Goal: Task Accomplishment & Management: Use online tool/utility

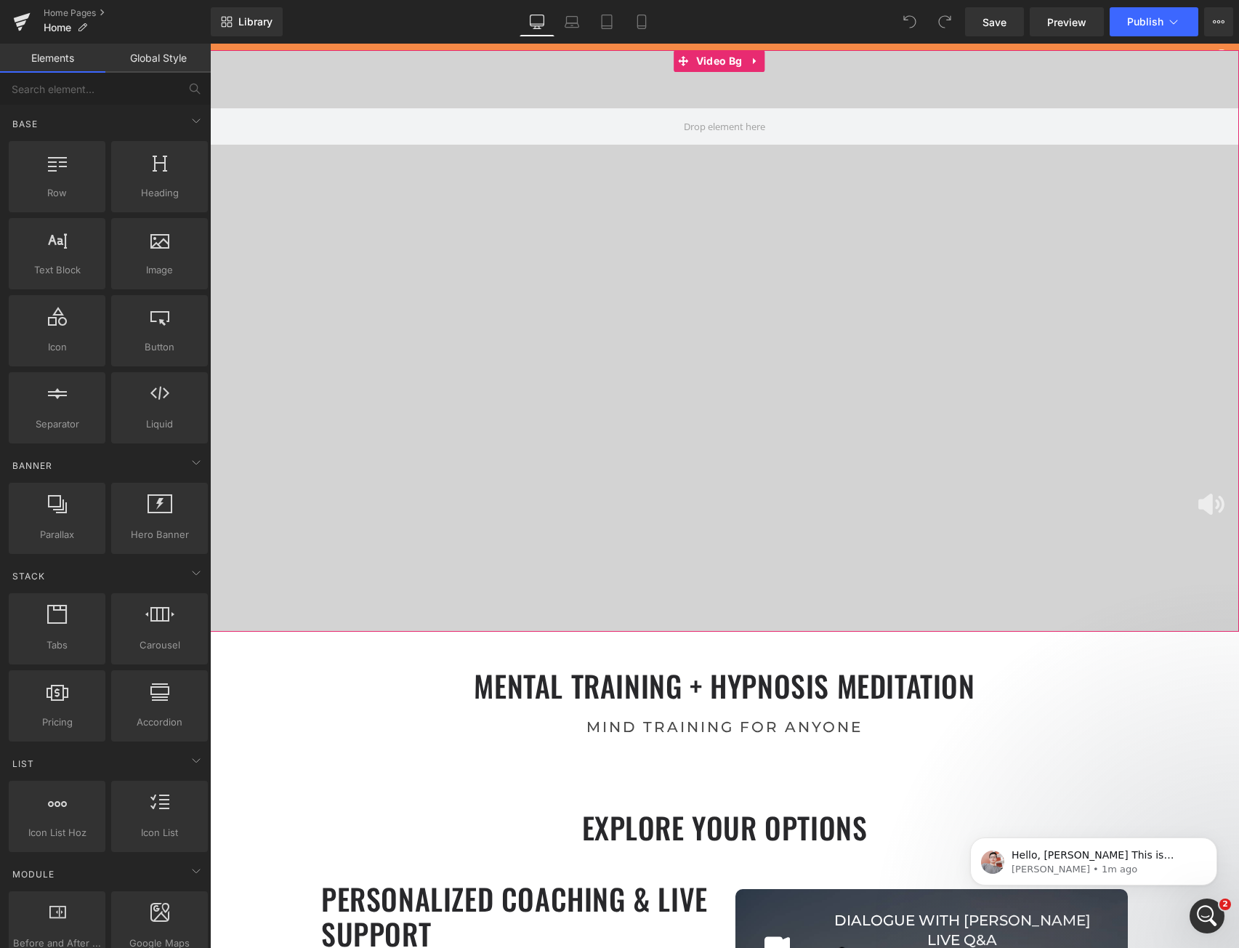
scroll to position [5829, 1018]
click at [1060, 24] on span "Preview" at bounding box center [1066, 22] width 39 height 15
click at [759, 60] on icon at bounding box center [755, 60] width 10 height 11
click at [766, 62] on icon at bounding box center [764, 61] width 10 height 10
click at [263, 24] on span "Library" at bounding box center [255, 21] width 34 height 13
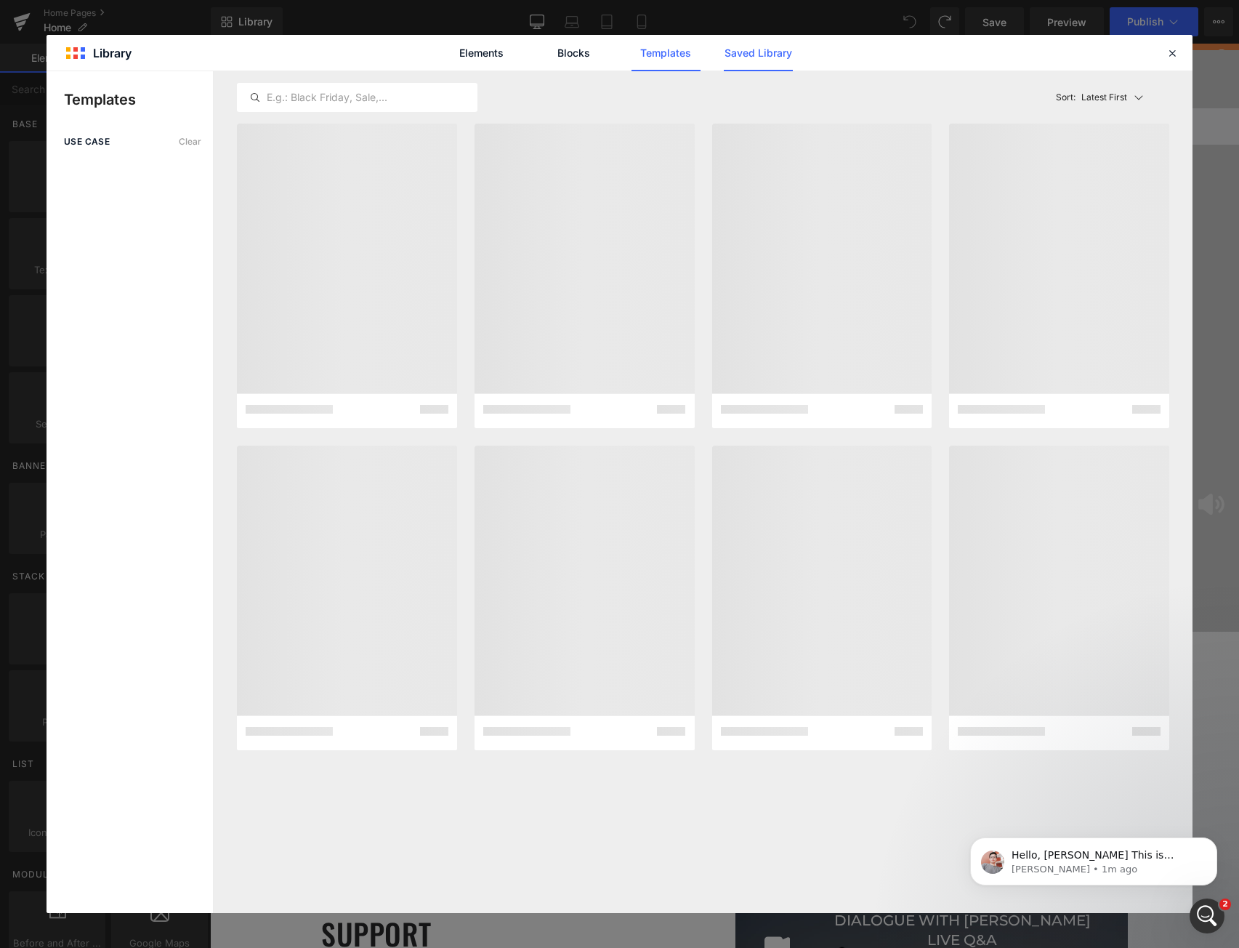
click at [748, 54] on link "Saved Library" at bounding box center [758, 53] width 69 height 36
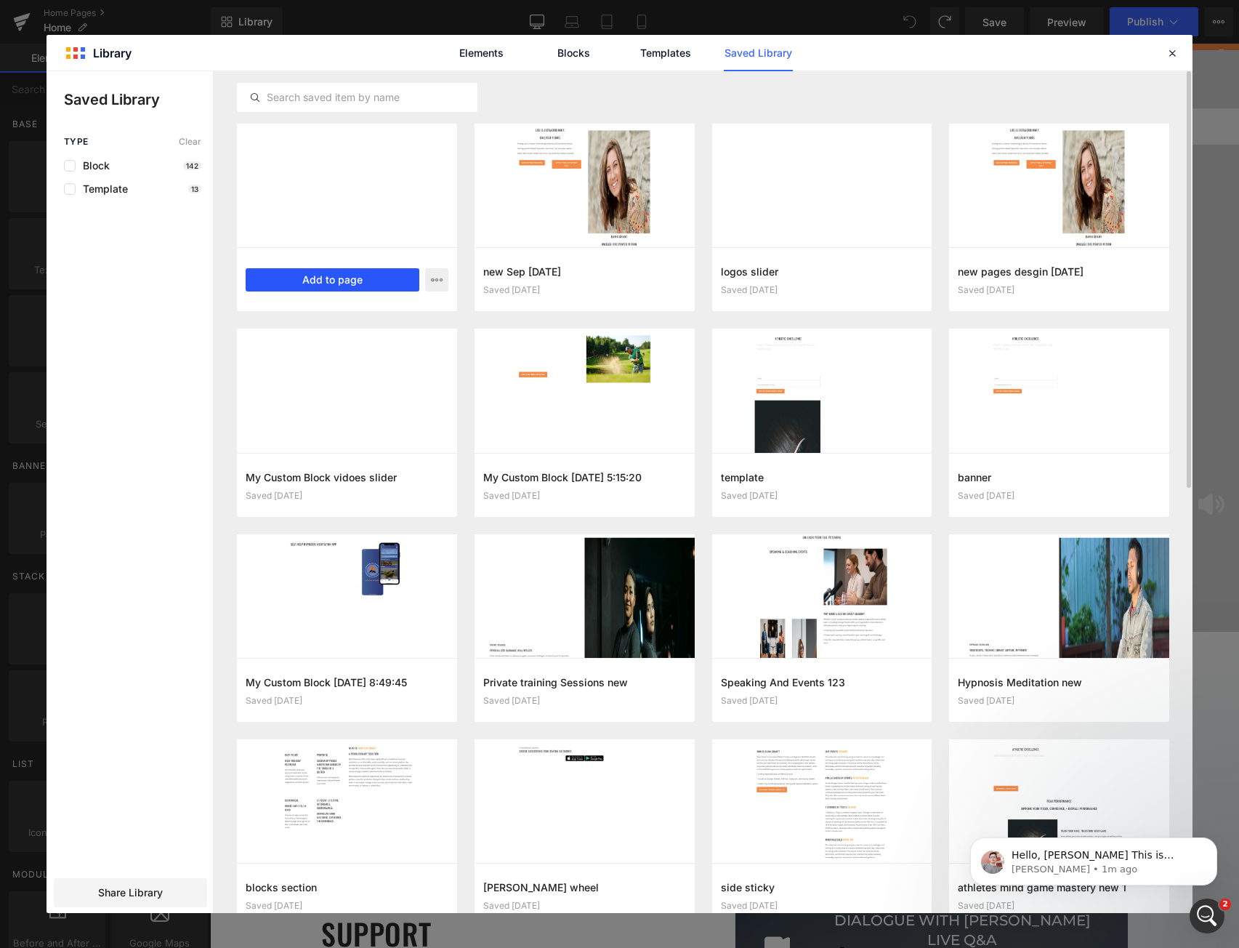
drag, startPoint x: 350, startPoint y: 279, endPoint x: 140, endPoint y: 238, distance: 213.3
click at [350, 279] on button "Add to page" at bounding box center [333, 279] width 174 height 23
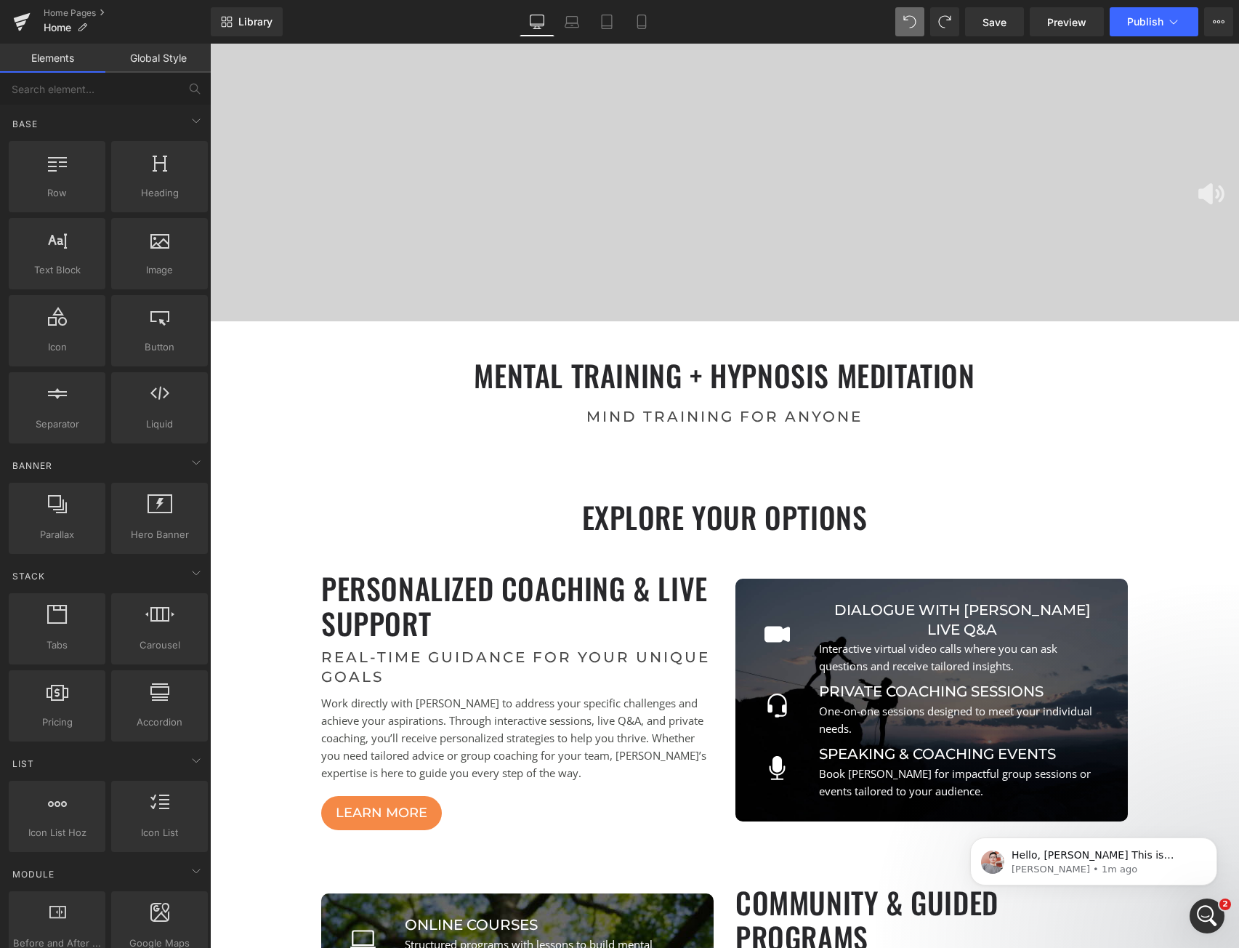
scroll to position [0, 0]
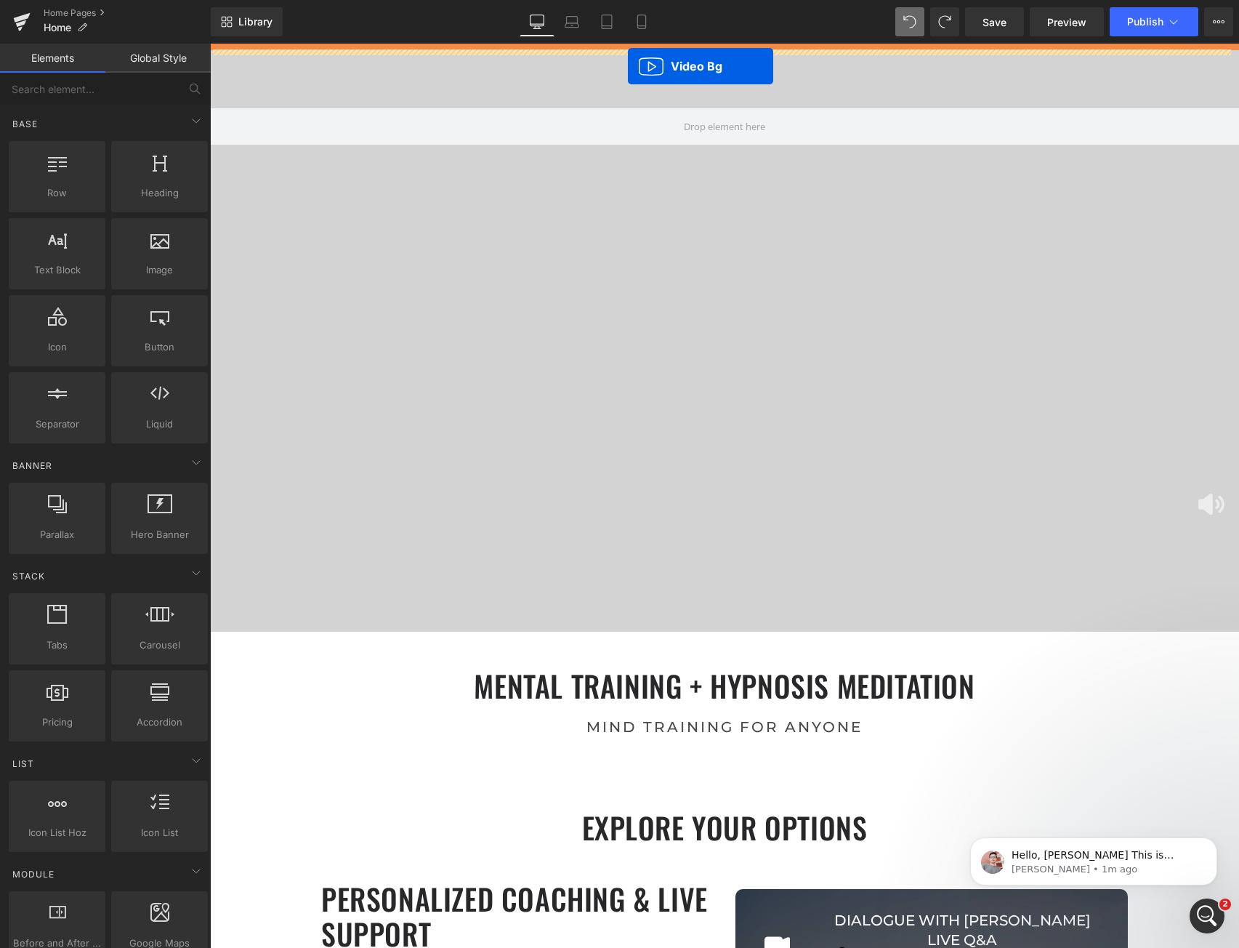
drag, startPoint x: 682, startPoint y: 449, endPoint x: 628, endPoint y: 66, distance: 386.7
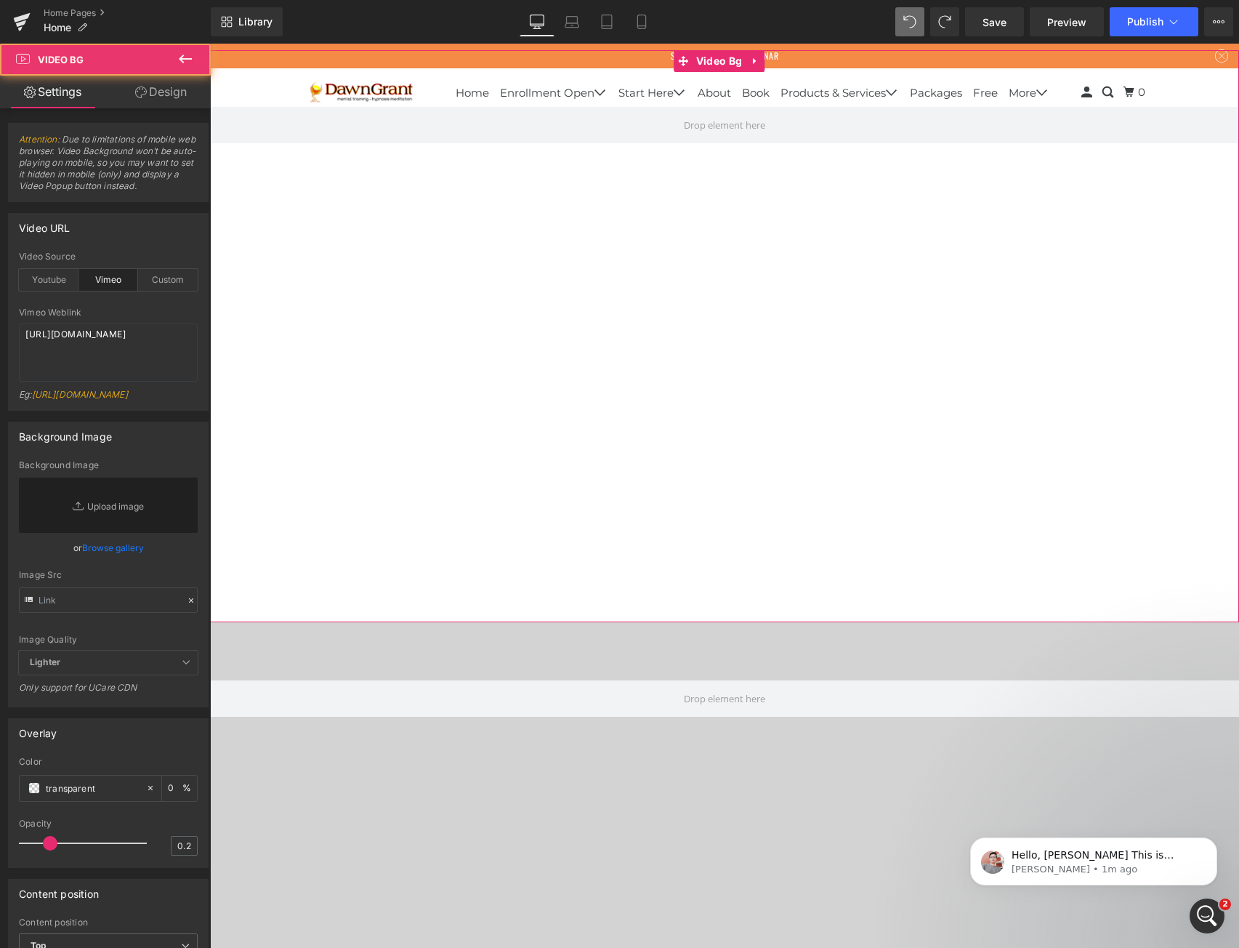
scroll to position [6401, 1018]
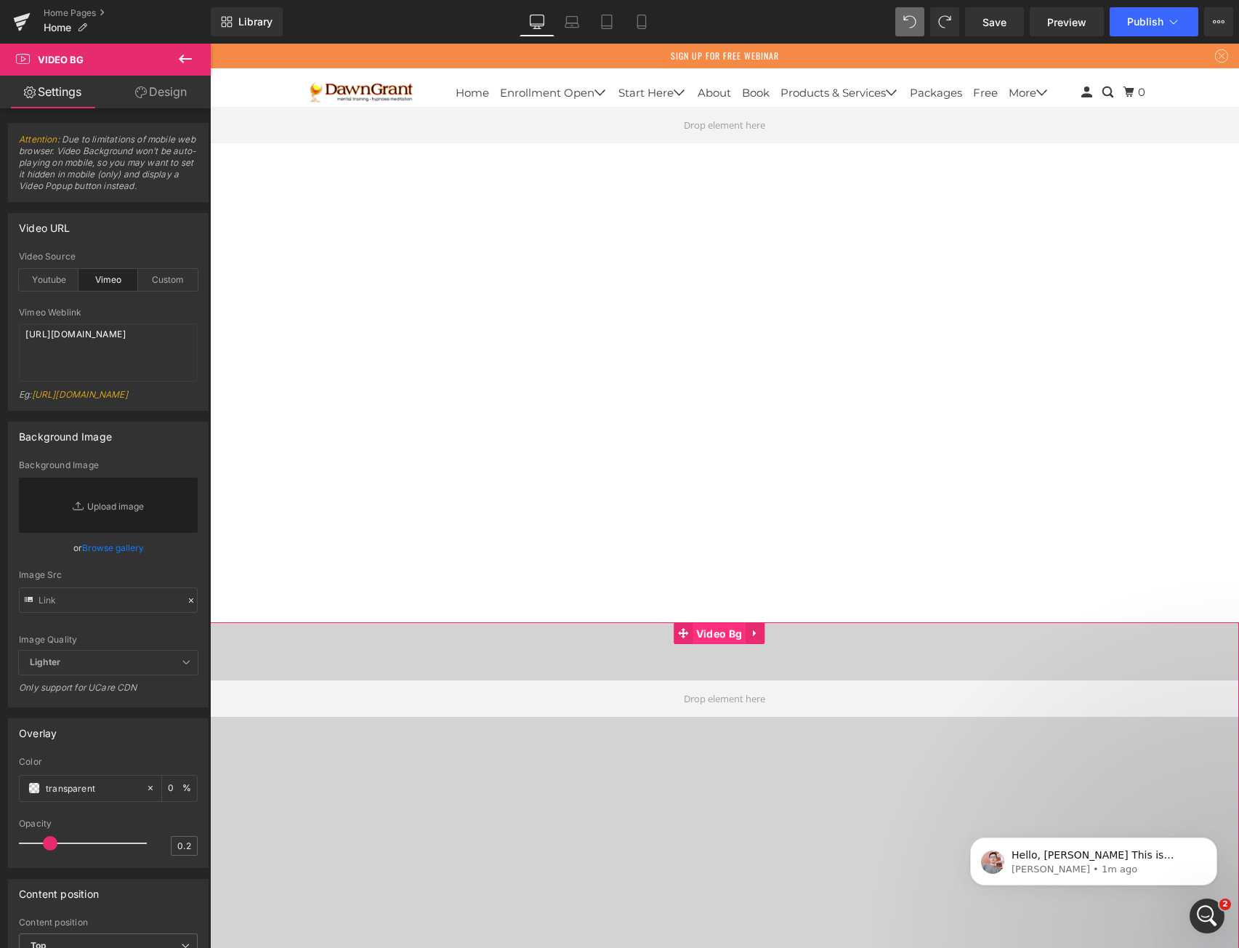
click at [709, 637] on span "Video Bg" at bounding box center [719, 634] width 53 height 22
click at [756, 634] on icon at bounding box center [755, 632] width 10 height 11
click at [767, 636] on icon at bounding box center [764, 633] width 10 height 10
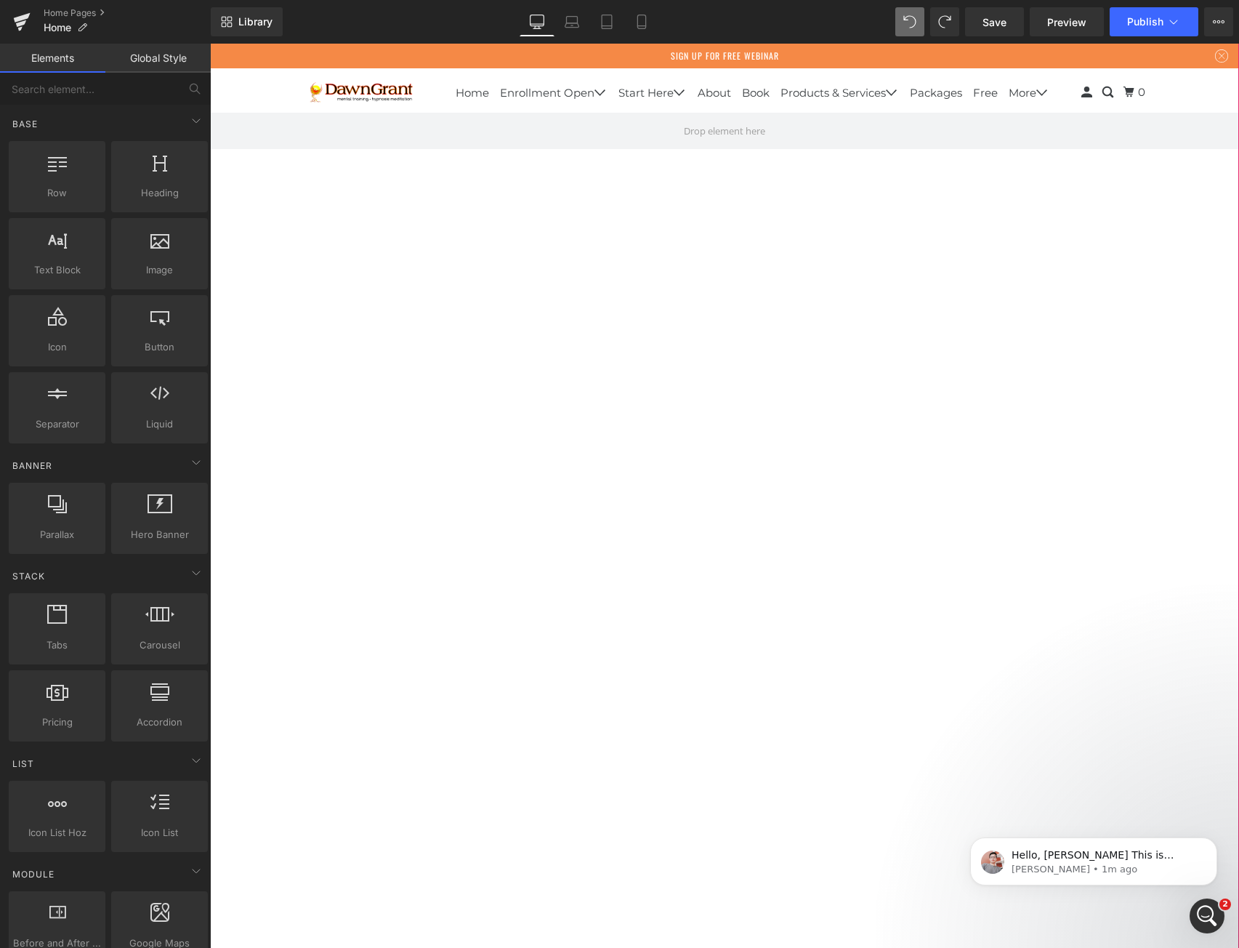
scroll to position [0, 0]
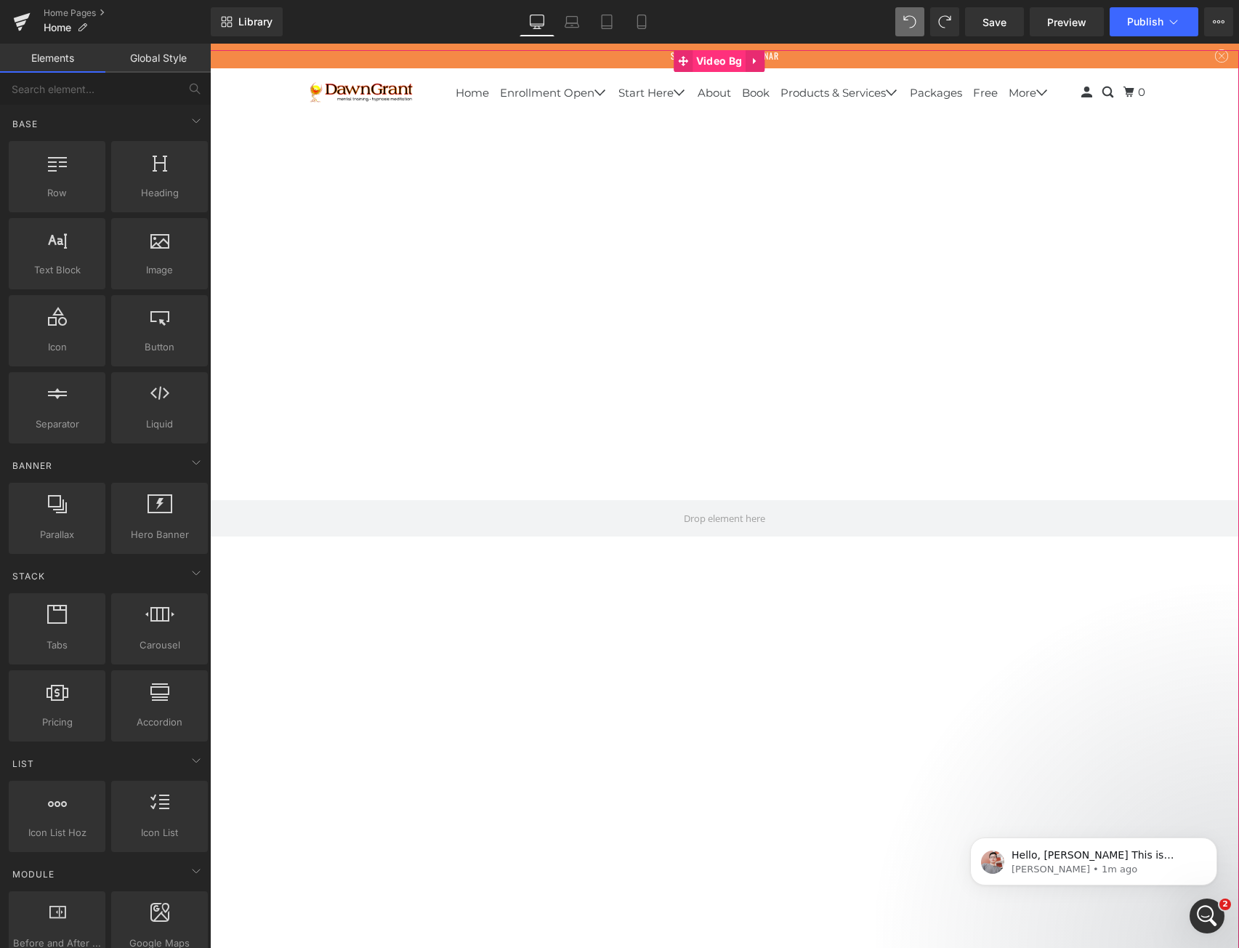
click at [706, 61] on span "Video Bg" at bounding box center [719, 61] width 53 height 22
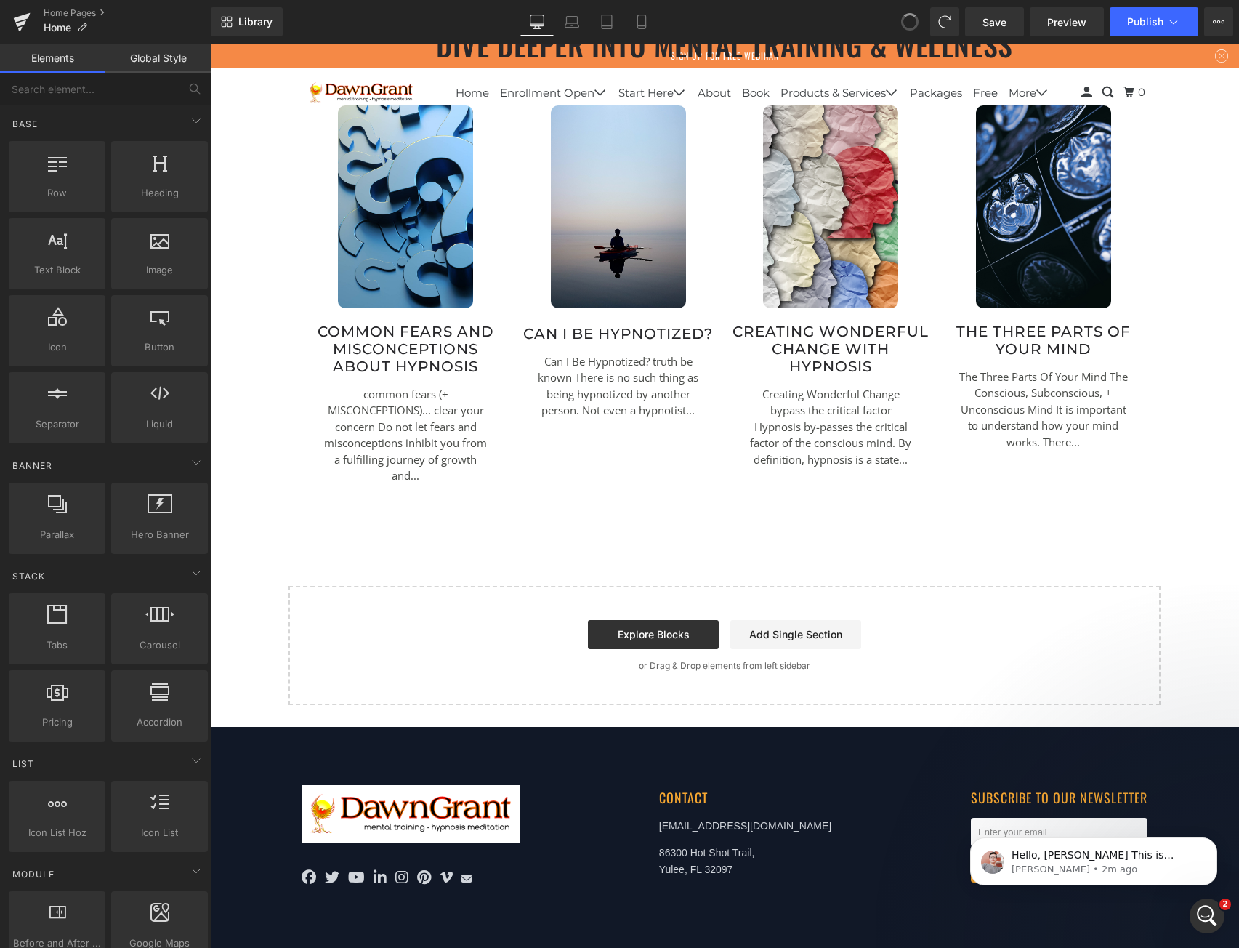
drag, startPoint x: 910, startPoint y: 29, endPoint x: 699, endPoint y: 72, distance: 215.1
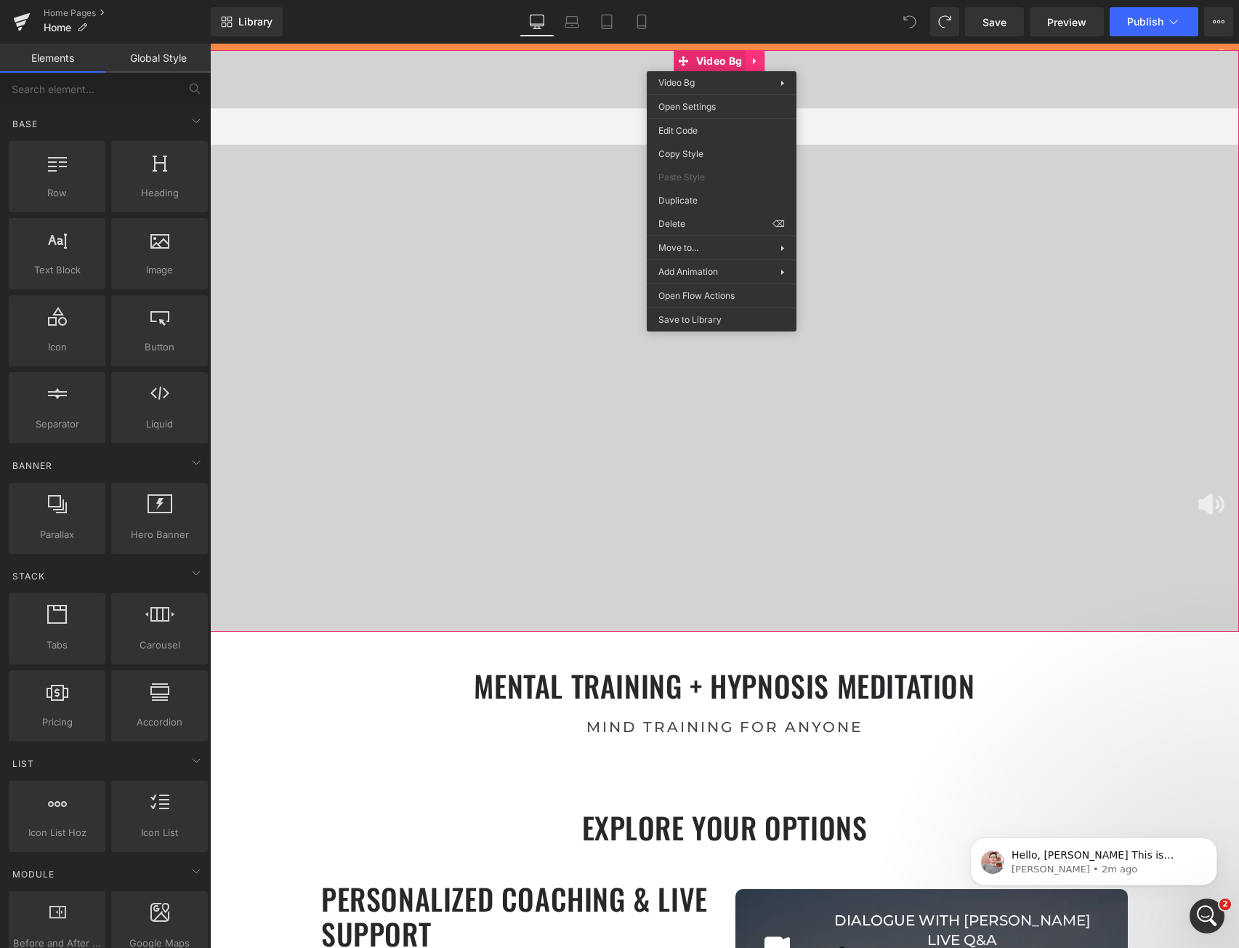
click at [752, 60] on div "Video Bg" at bounding box center [724, 340] width 1029 height 581
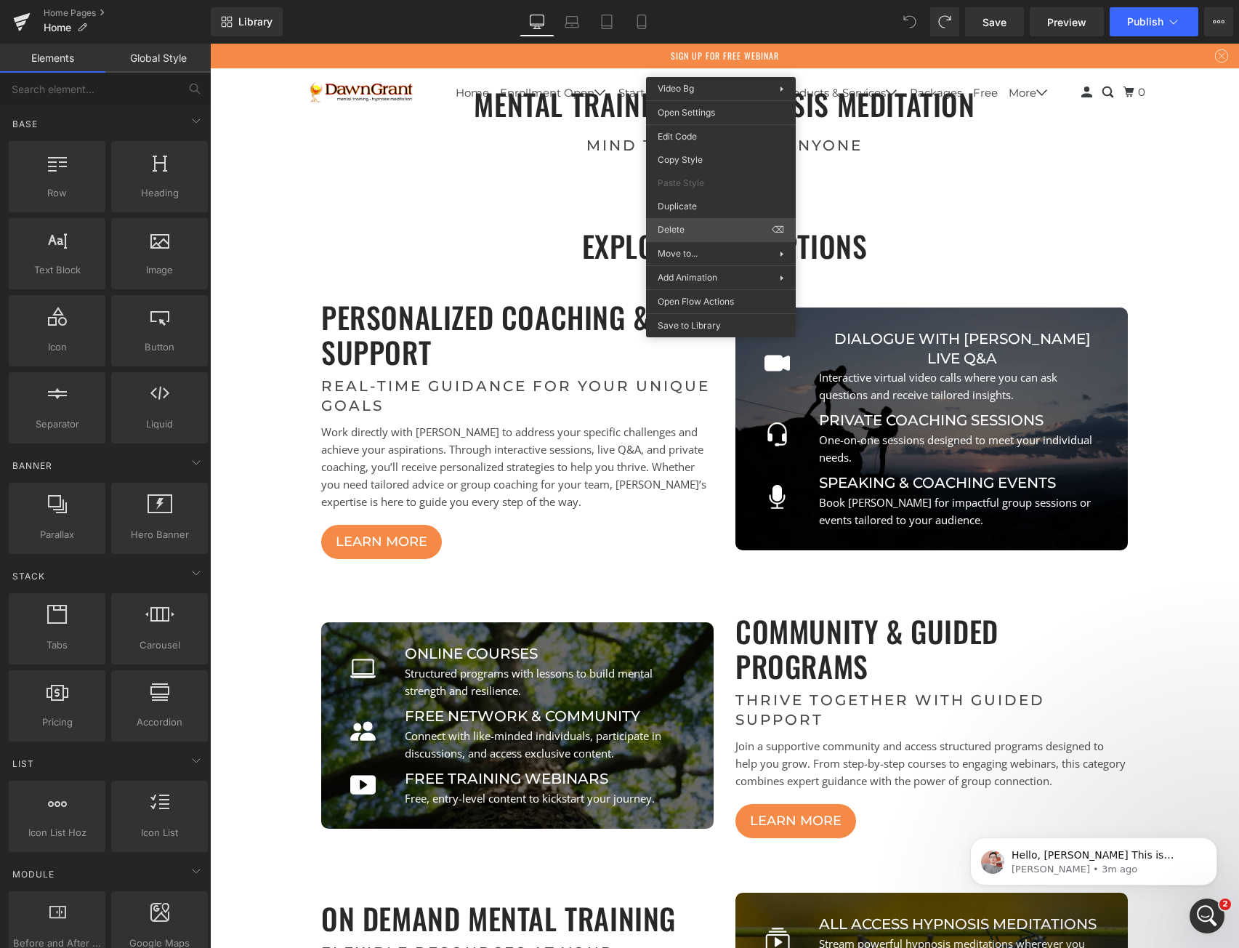
scroll to position [5247, 1018]
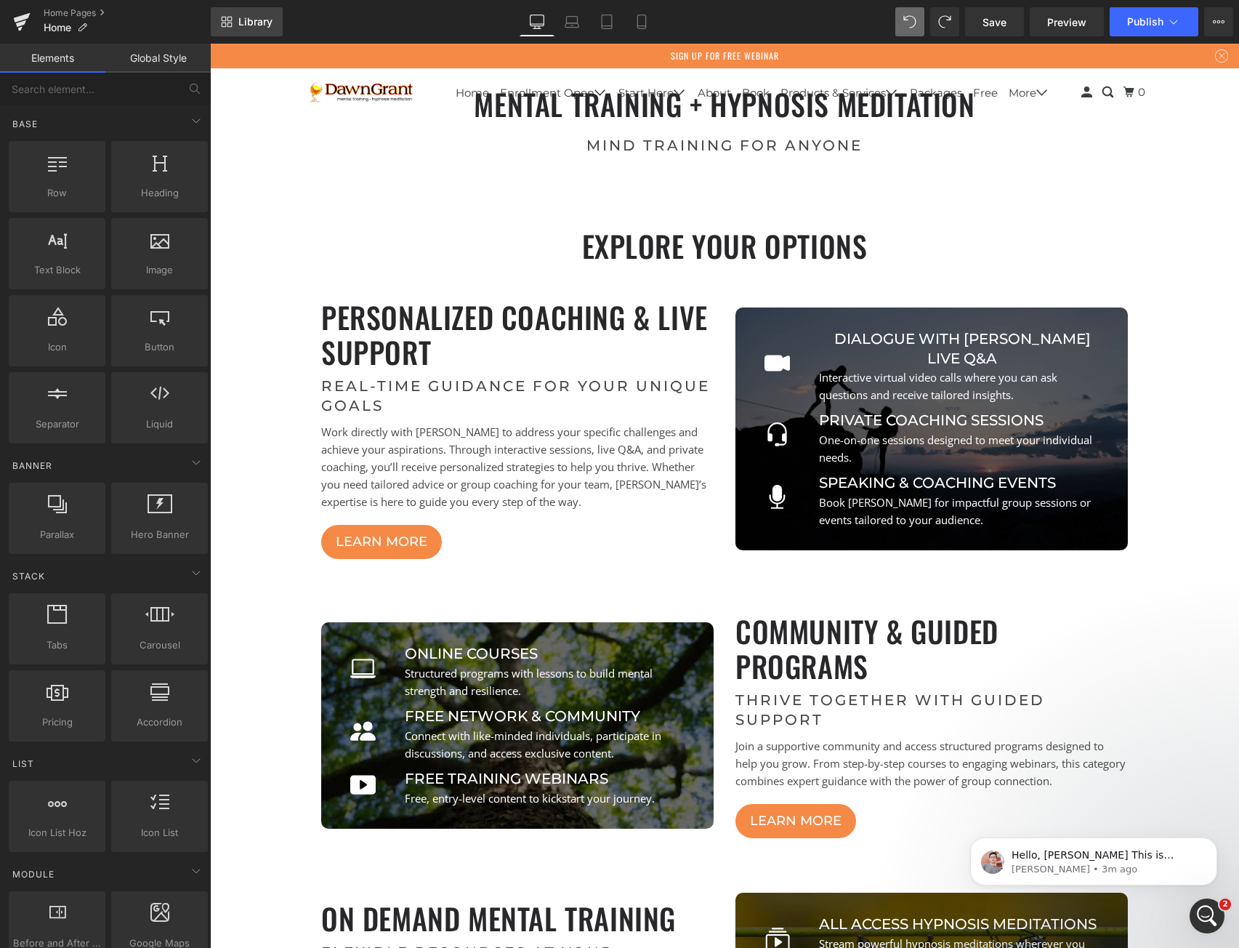
click at [251, 17] on span "Library" at bounding box center [255, 21] width 34 height 13
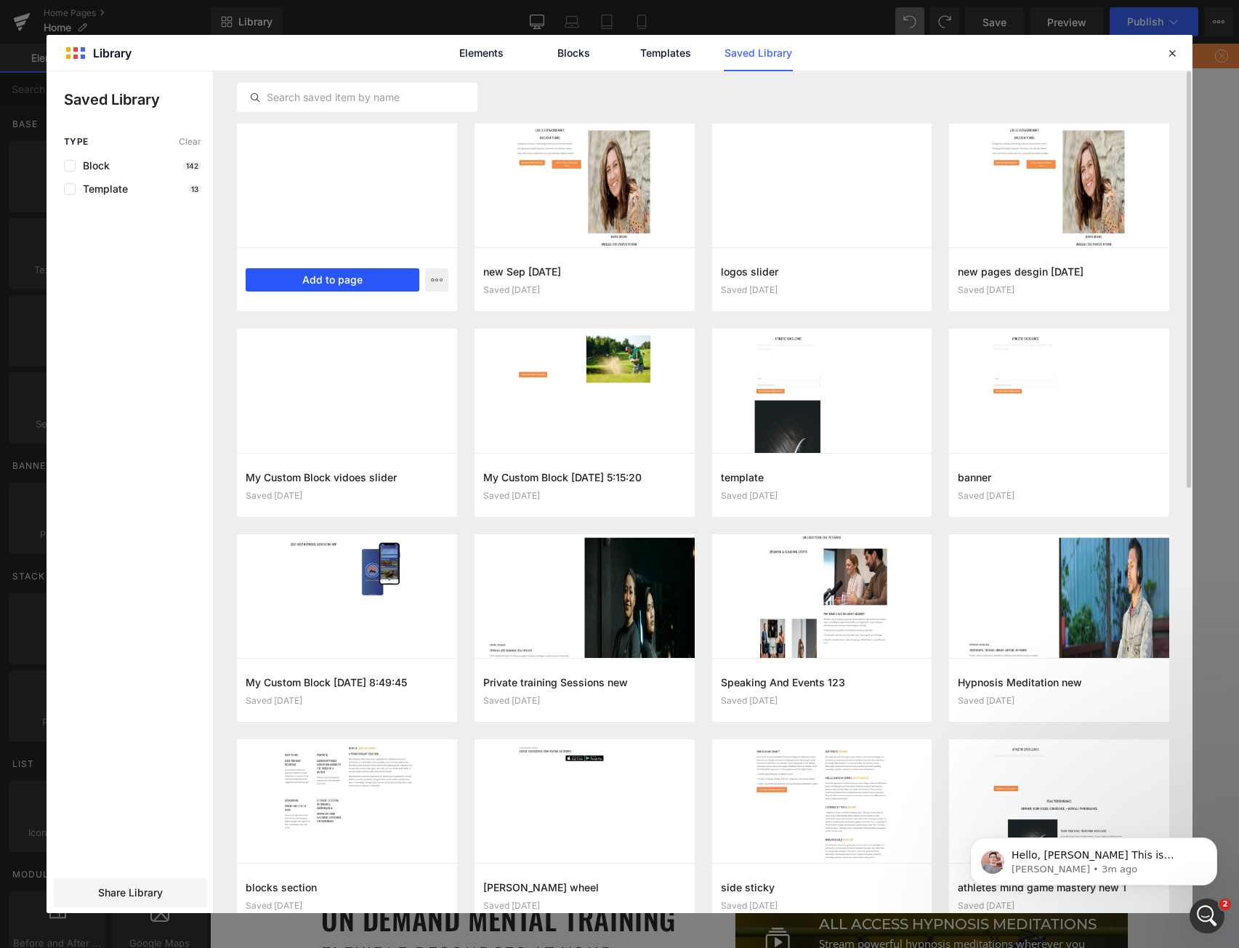
click at [320, 279] on button "Add to page" at bounding box center [333, 279] width 174 height 23
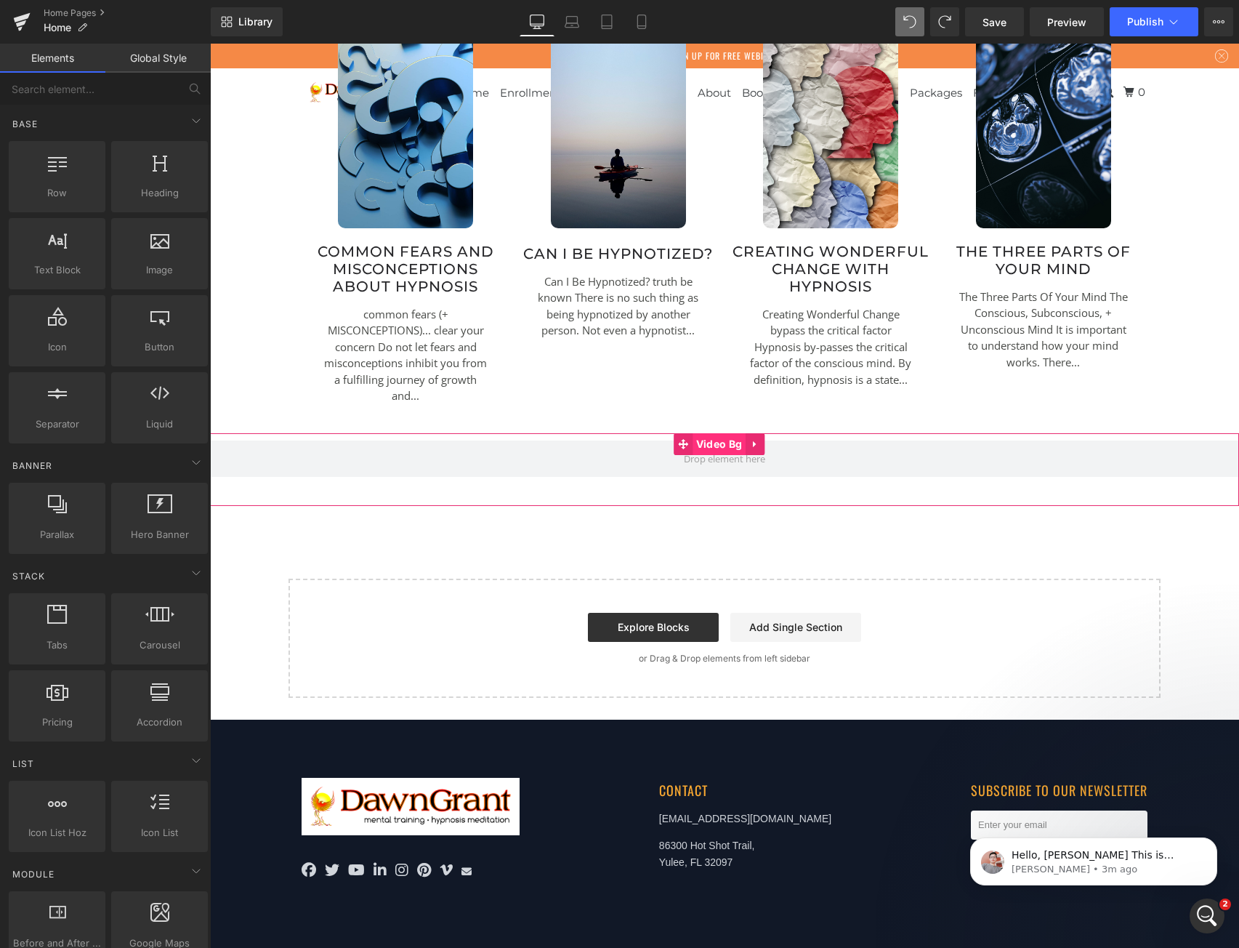
scroll to position [5819, 1018]
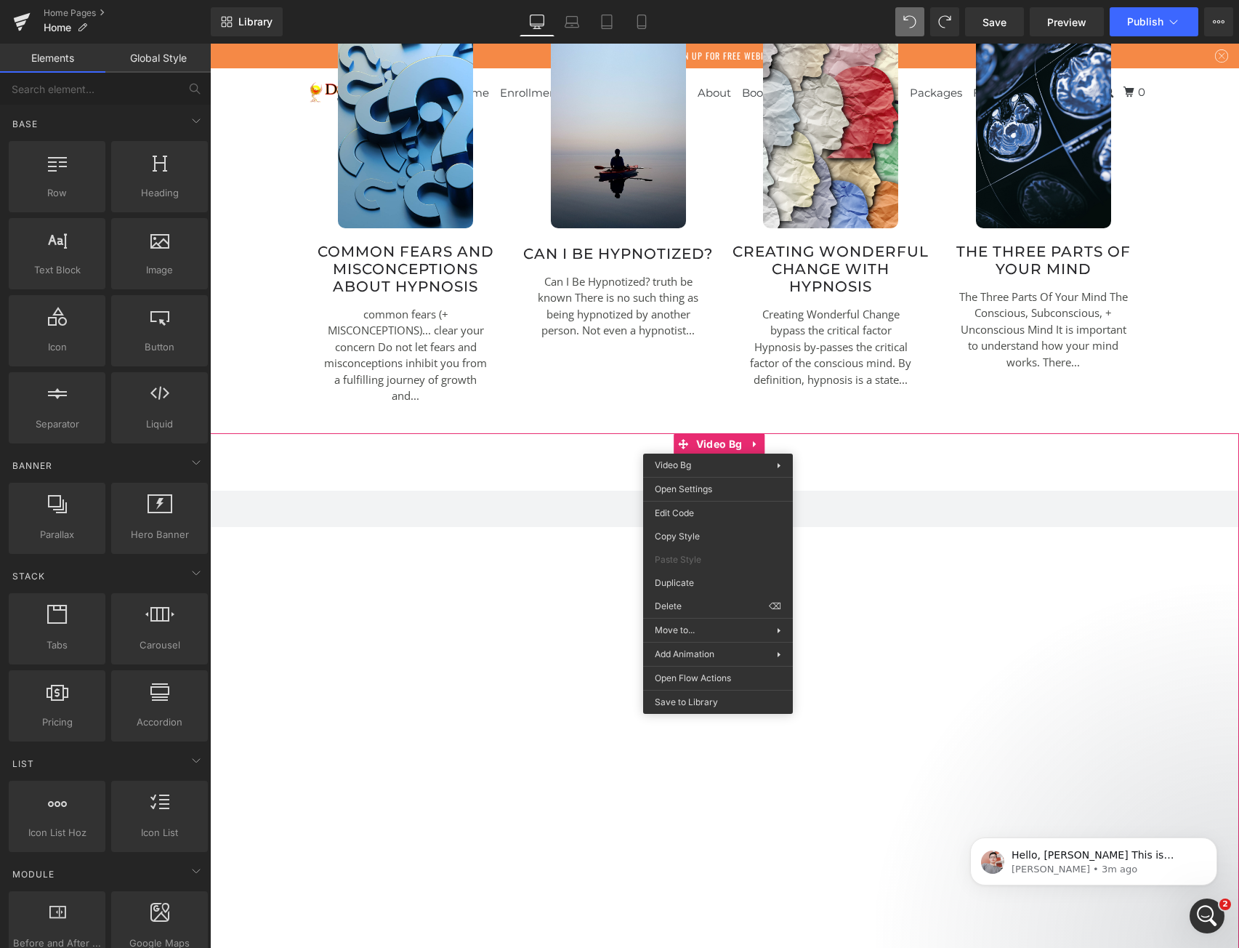
click at [403, 480] on div at bounding box center [724, 719] width 1029 height 572
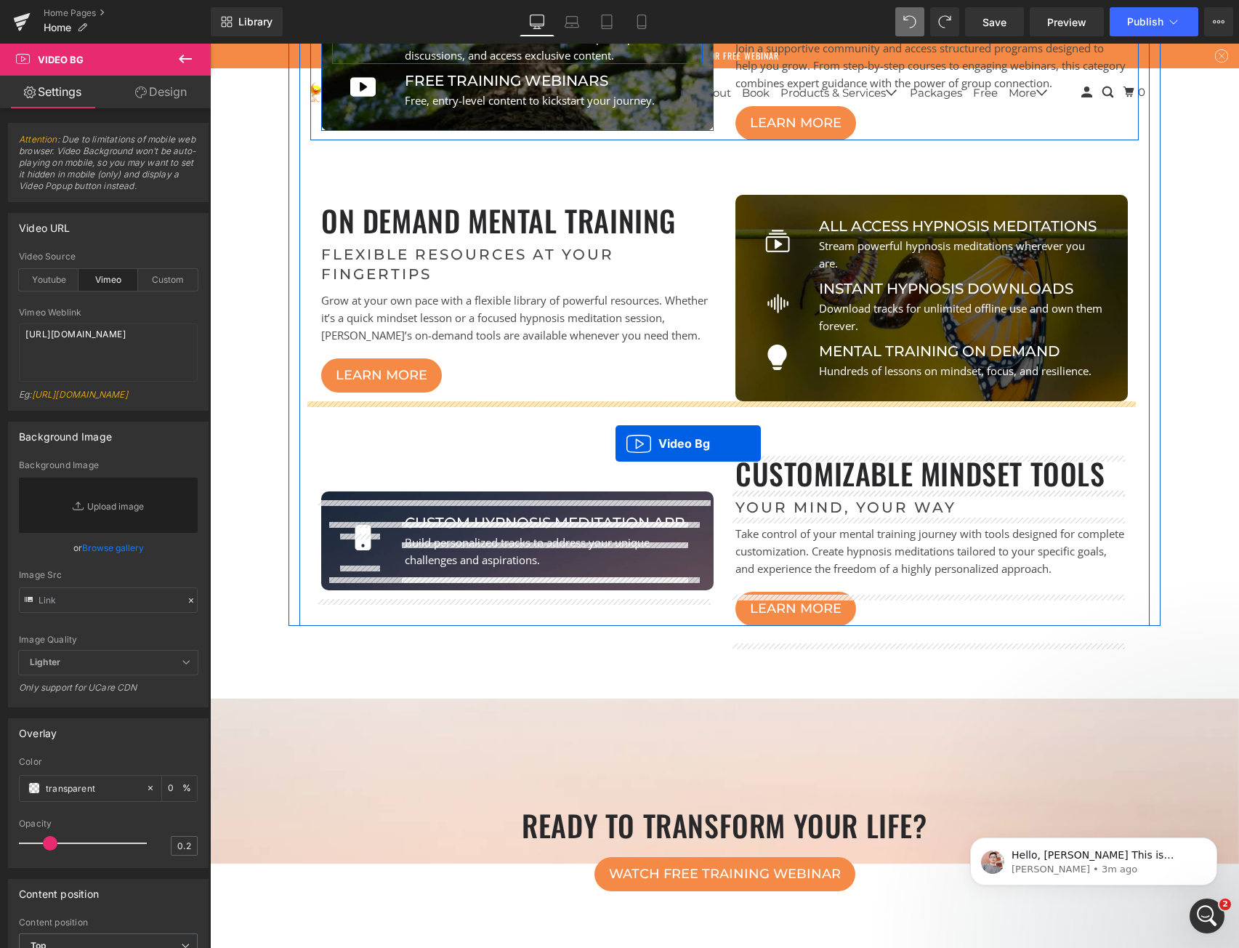
scroll to position [0, 0]
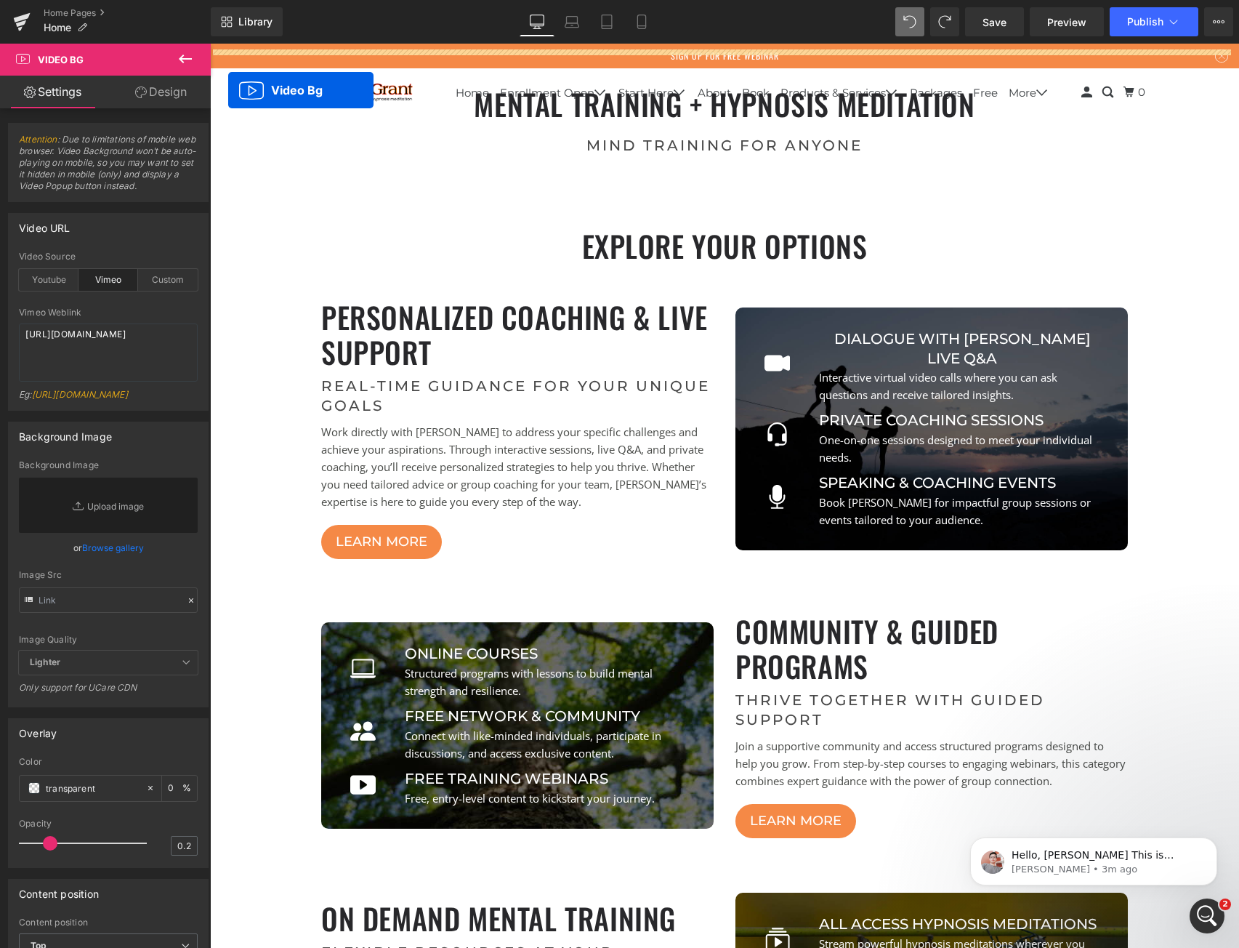
drag, startPoint x: 683, startPoint y: 335, endPoint x: 228, endPoint y: 90, distance: 516.6
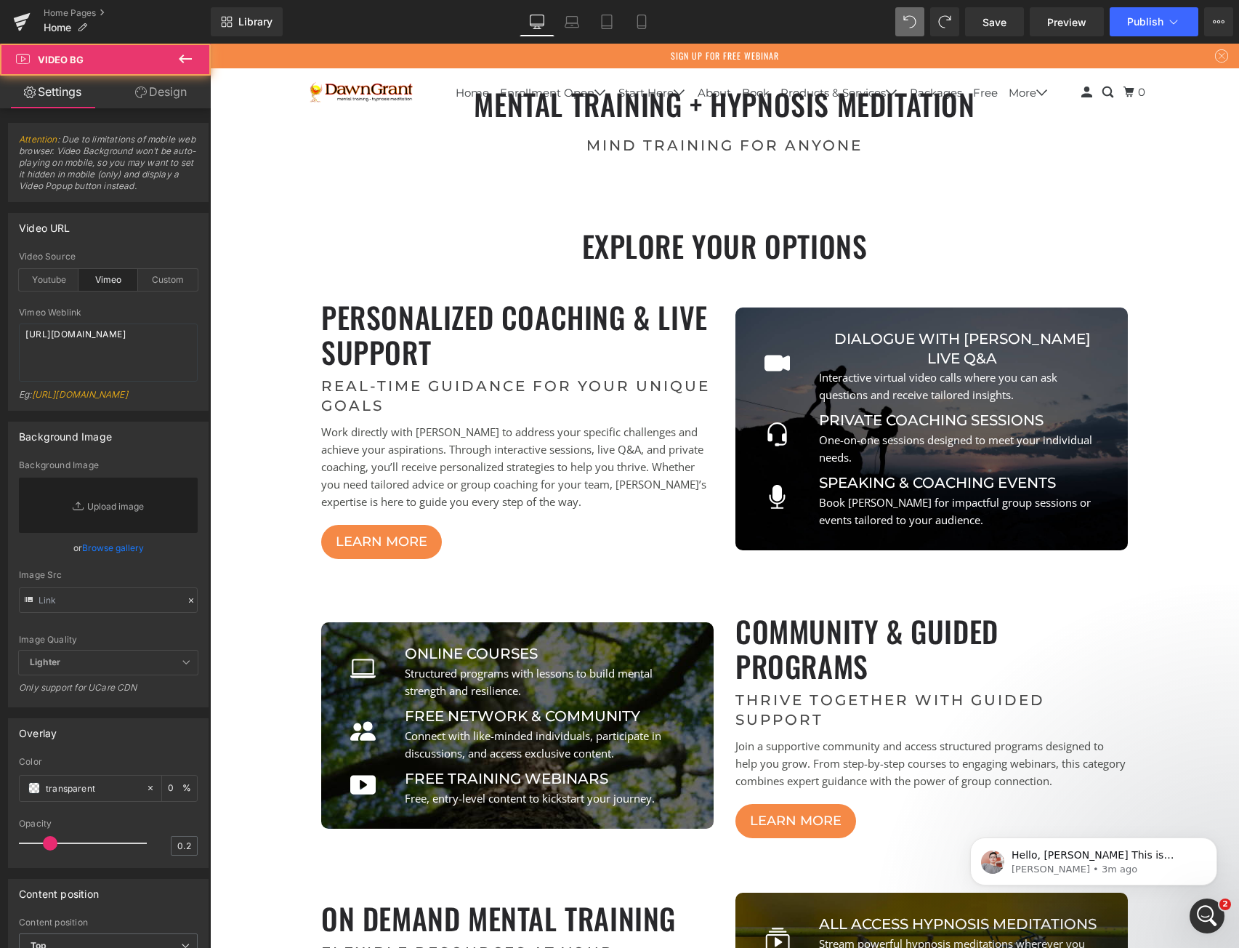
scroll to position [5819, 1018]
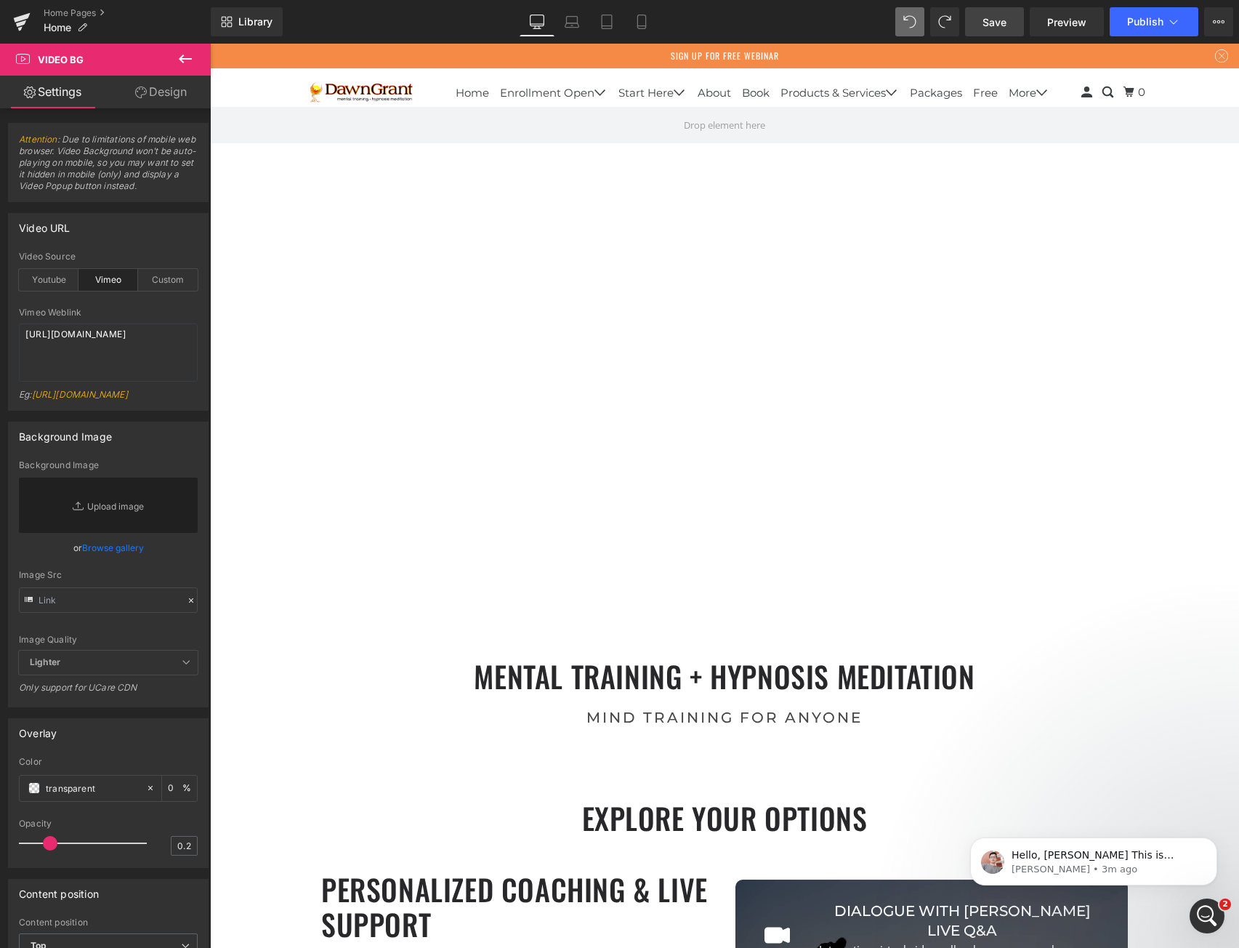
click at [1008, 24] on link "Save" at bounding box center [994, 21] width 59 height 29
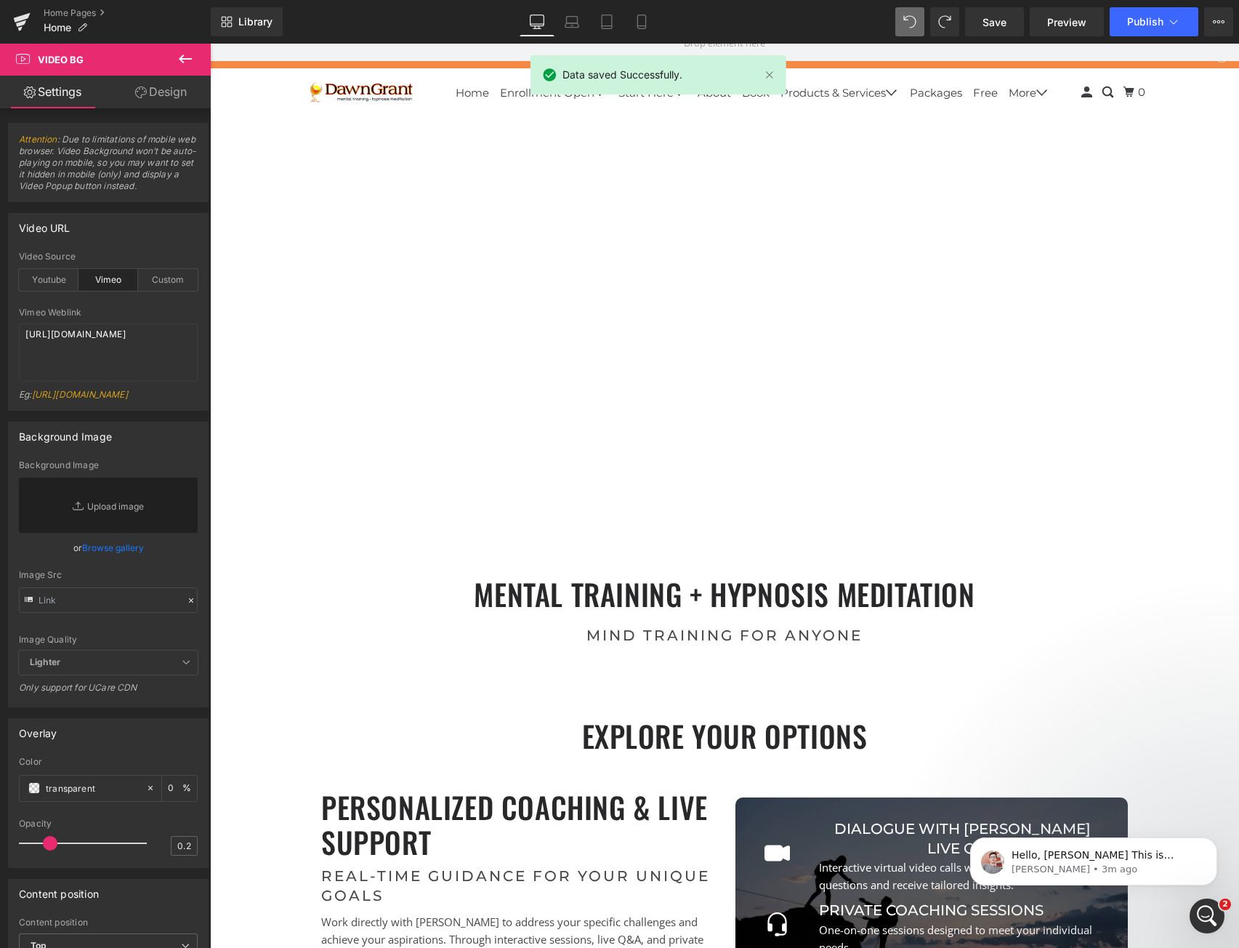
scroll to position [0, 0]
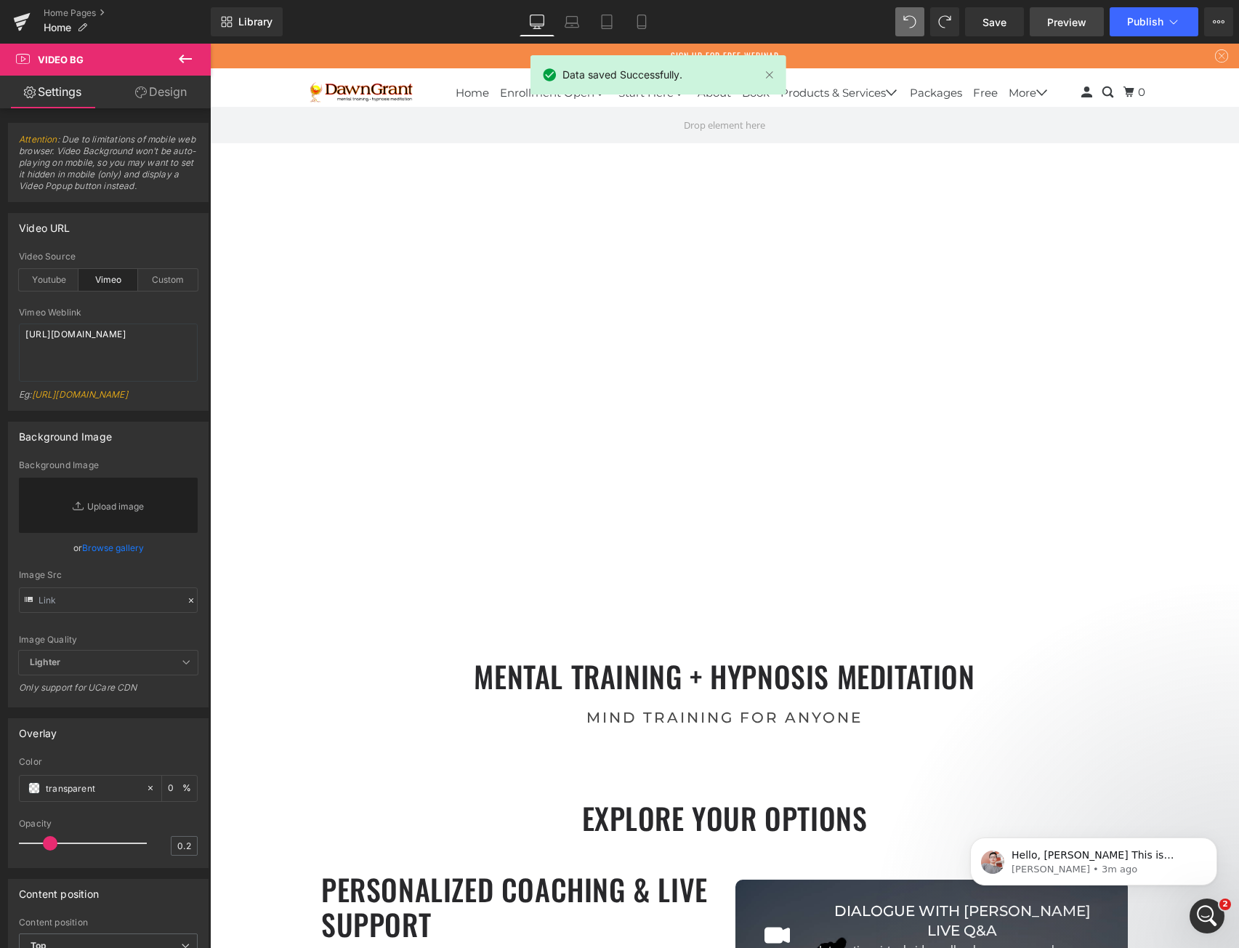
click at [1067, 17] on span "Preview" at bounding box center [1066, 22] width 39 height 15
click at [255, 19] on span "Library" at bounding box center [255, 21] width 34 height 13
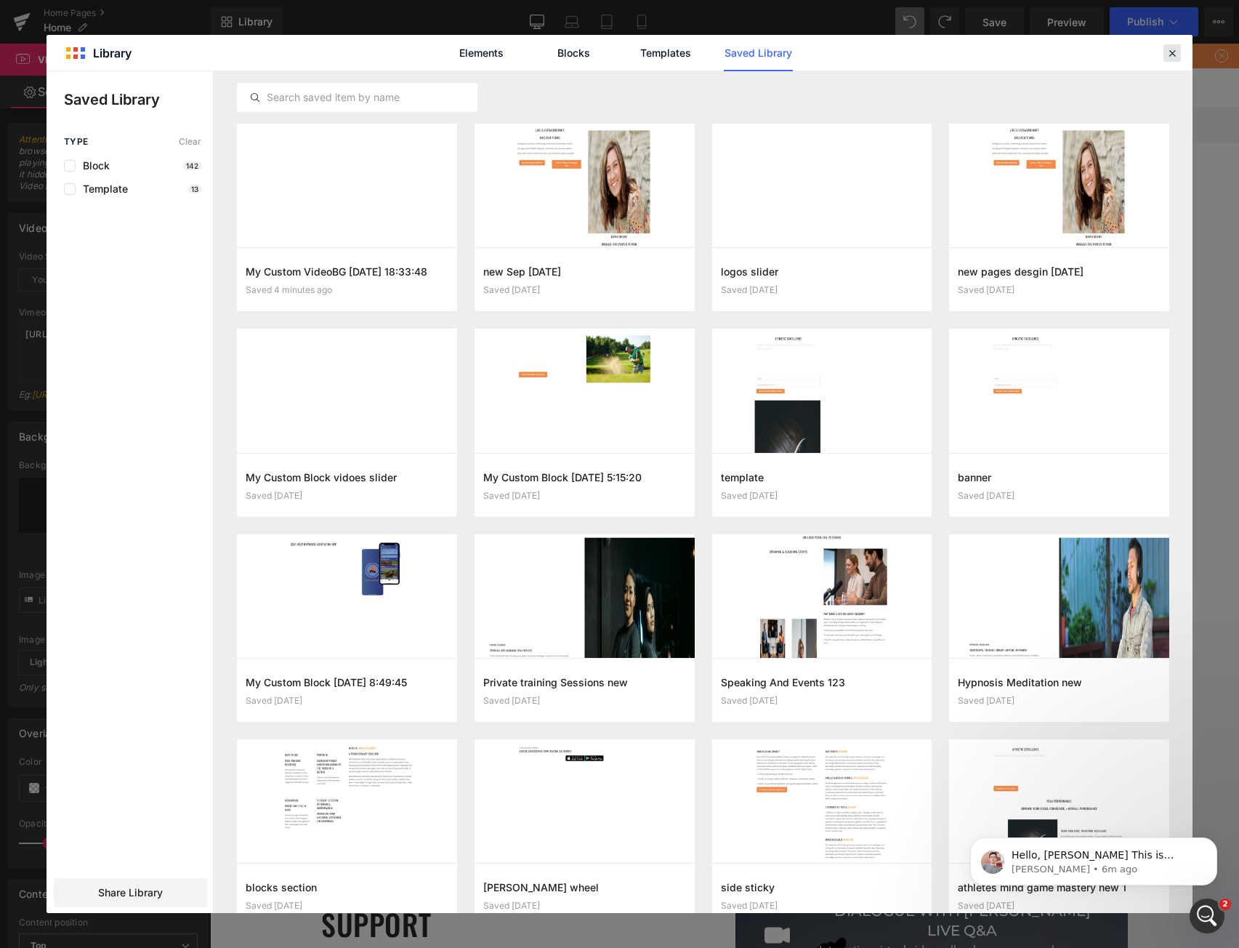
click at [1173, 53] on icon at bounding box center [1172, 53] width 13 height 13
